Goal: Task Accomplishment & Management: Manage account settings

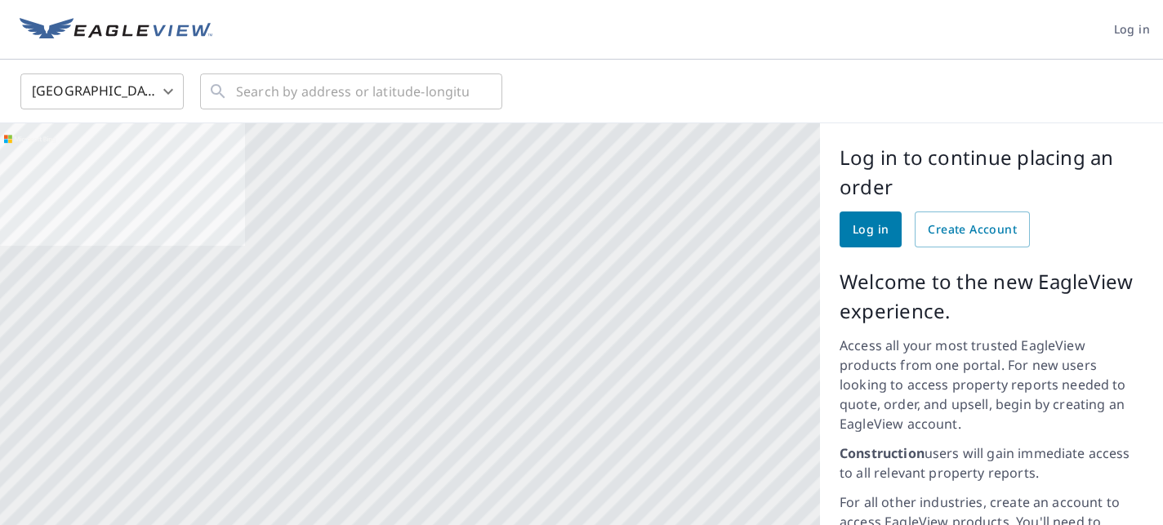
click at [876, 230] on span "Log in" at bounding box center [871, 230] width 36 height 20
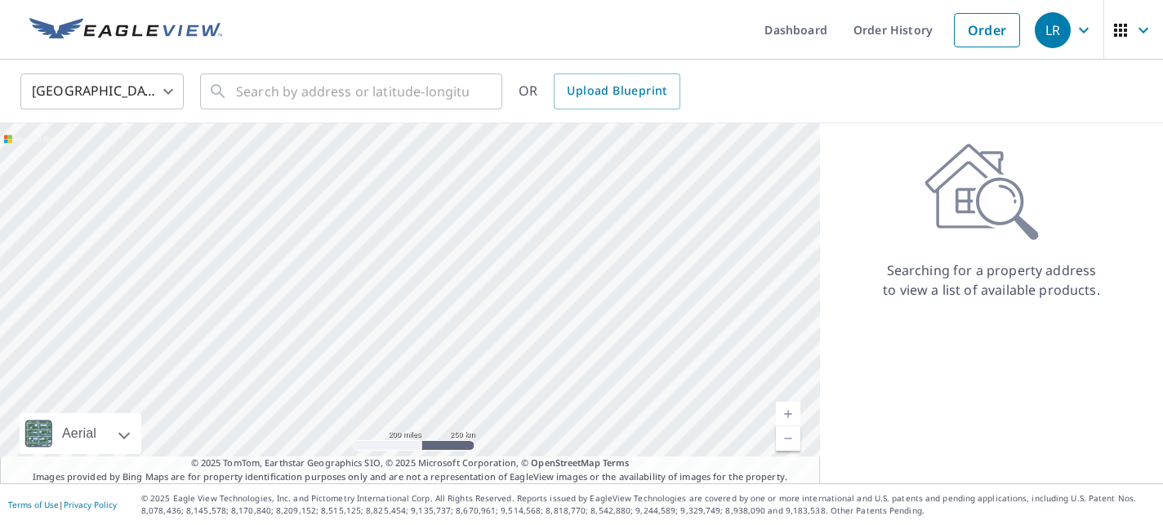
click at [1094, 31] on span "LR" at bounding box center [1066, 30] width 62 height 39
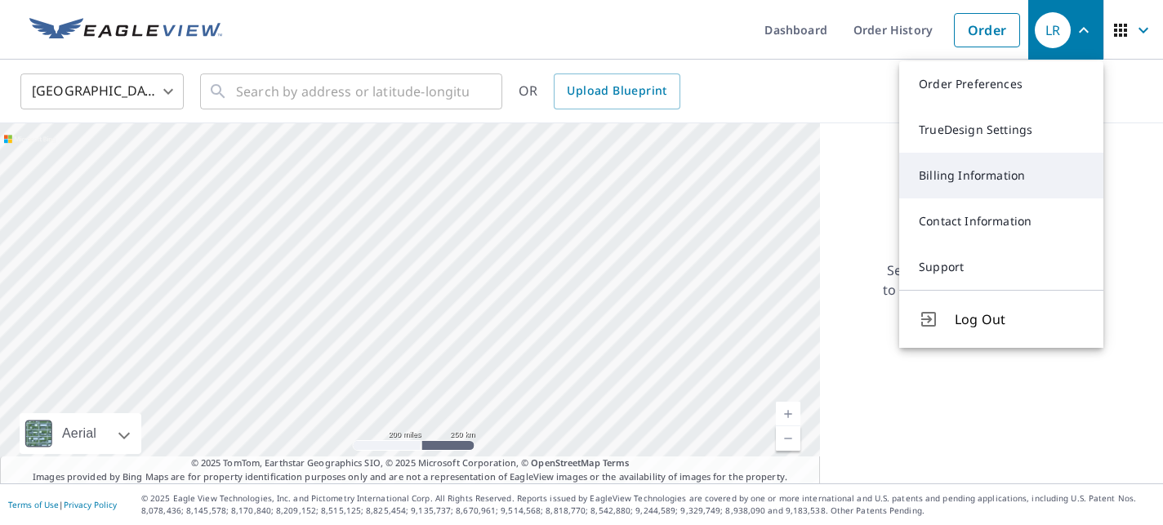
click at [984, 188] on link "Billing Information" at bounding box center [1001, 176] width 204 height 46
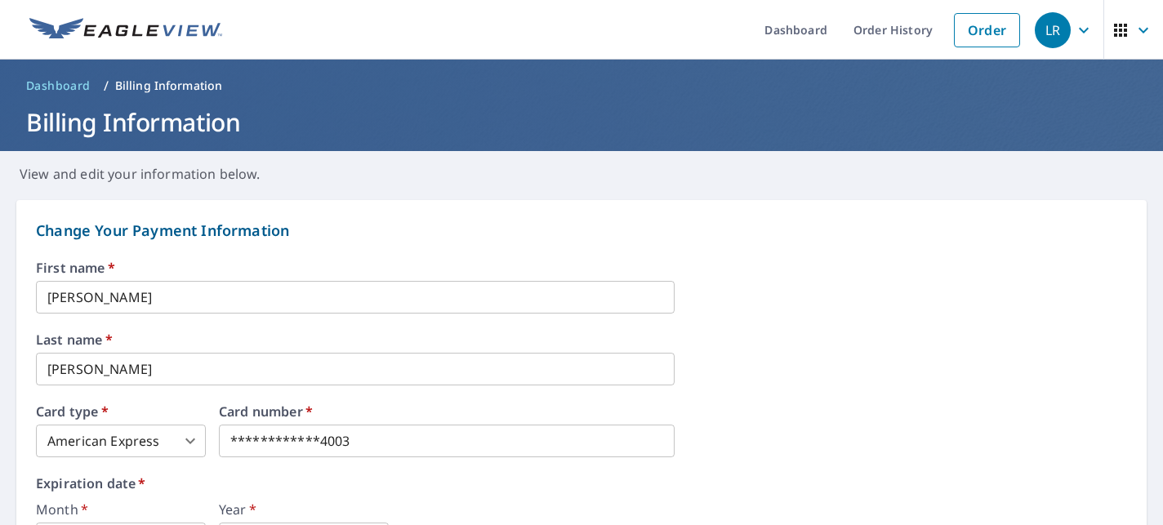
click at [1083, 25] on icon "button" at bounding box center [1084, 30] width 20 height 20
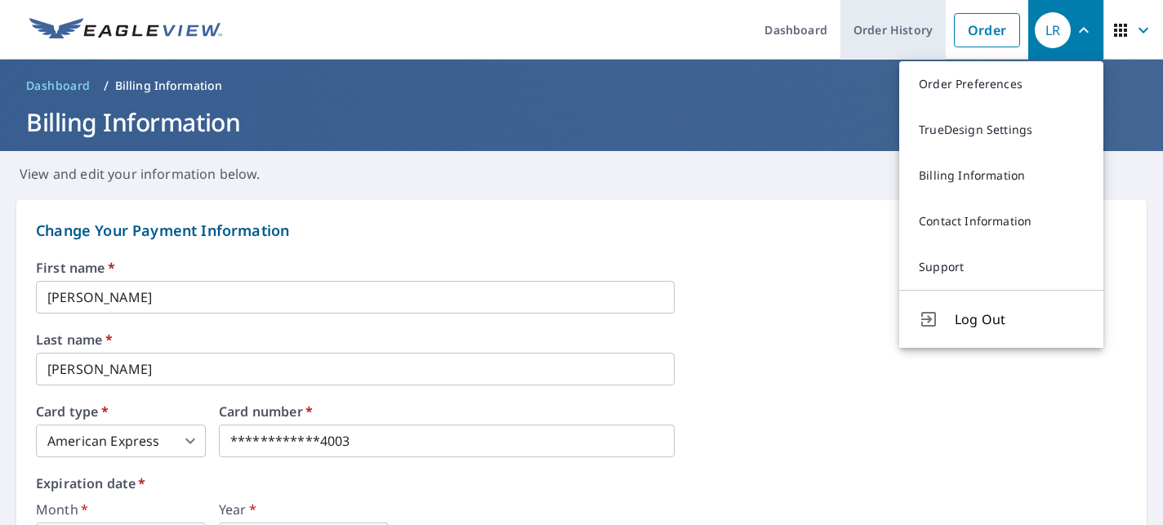
click at [894, 38] on link "Order History" at bounding box center [893, 30] width 105 height 60
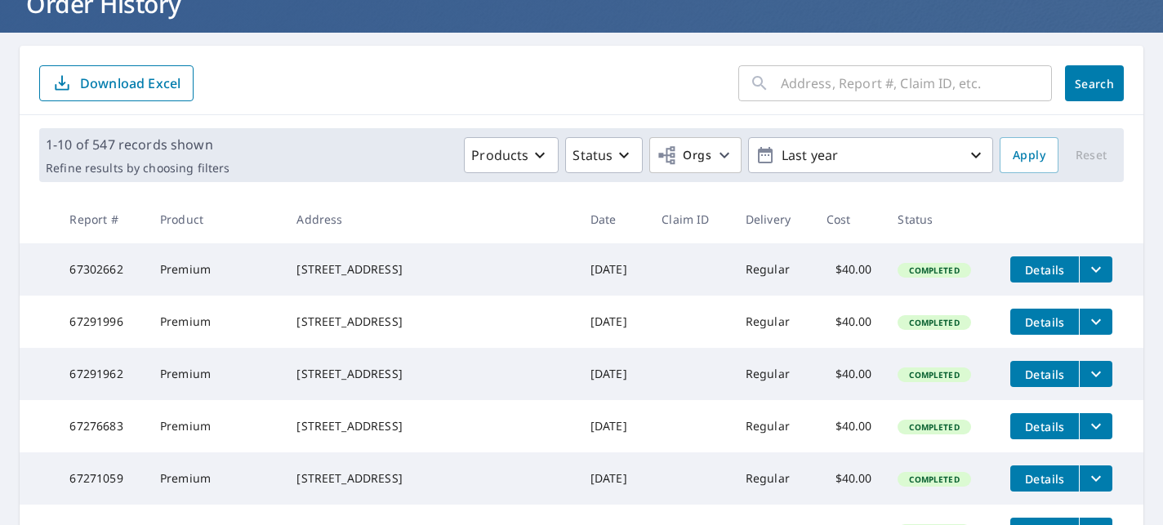
scroll to position [146, 0]
